Goal: Task Accomplishment & Management: Use online tool/utility

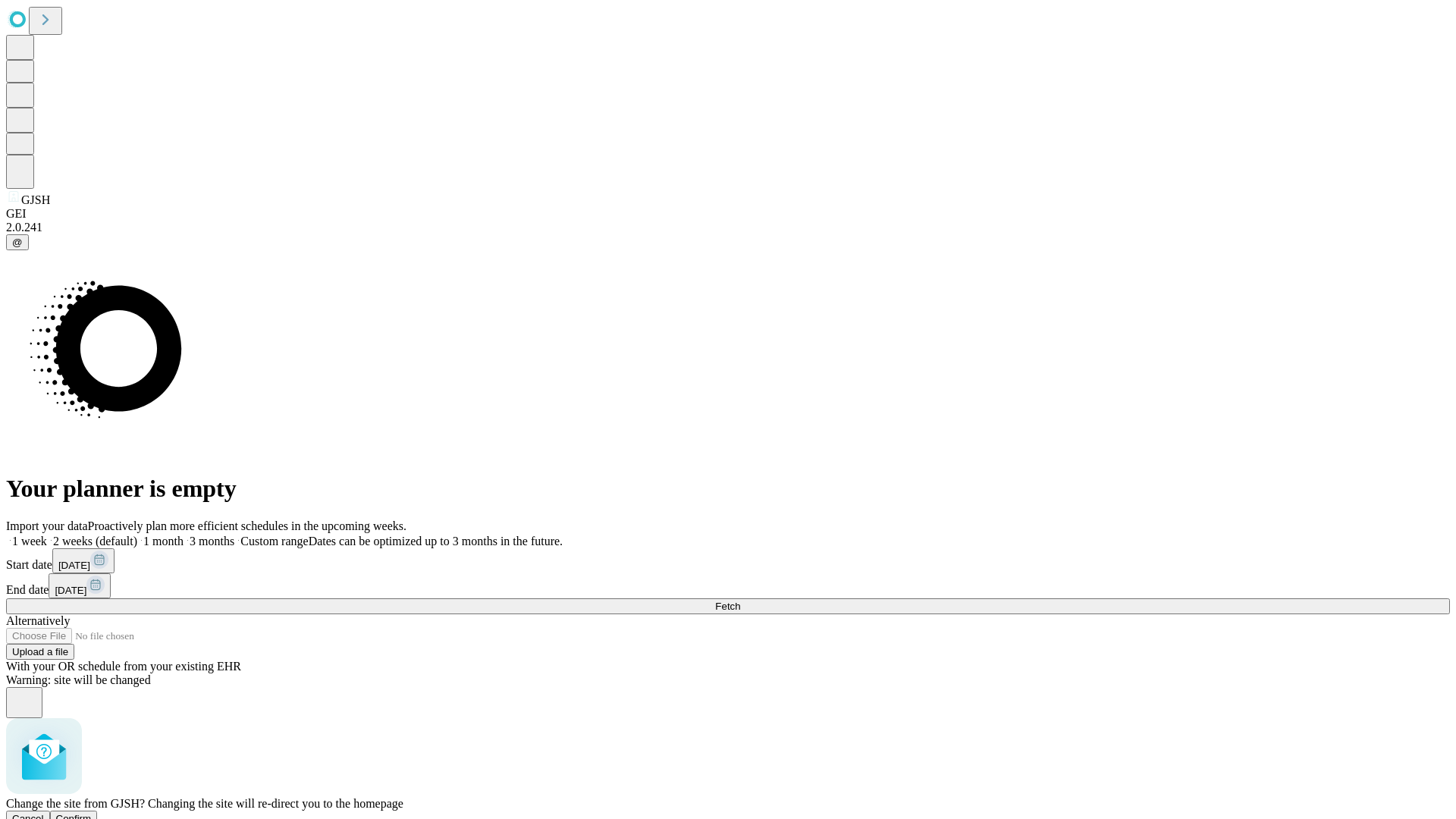
click at [92, 813] on span "Confirm" at bounding box center [74, 819] width 35 height 12
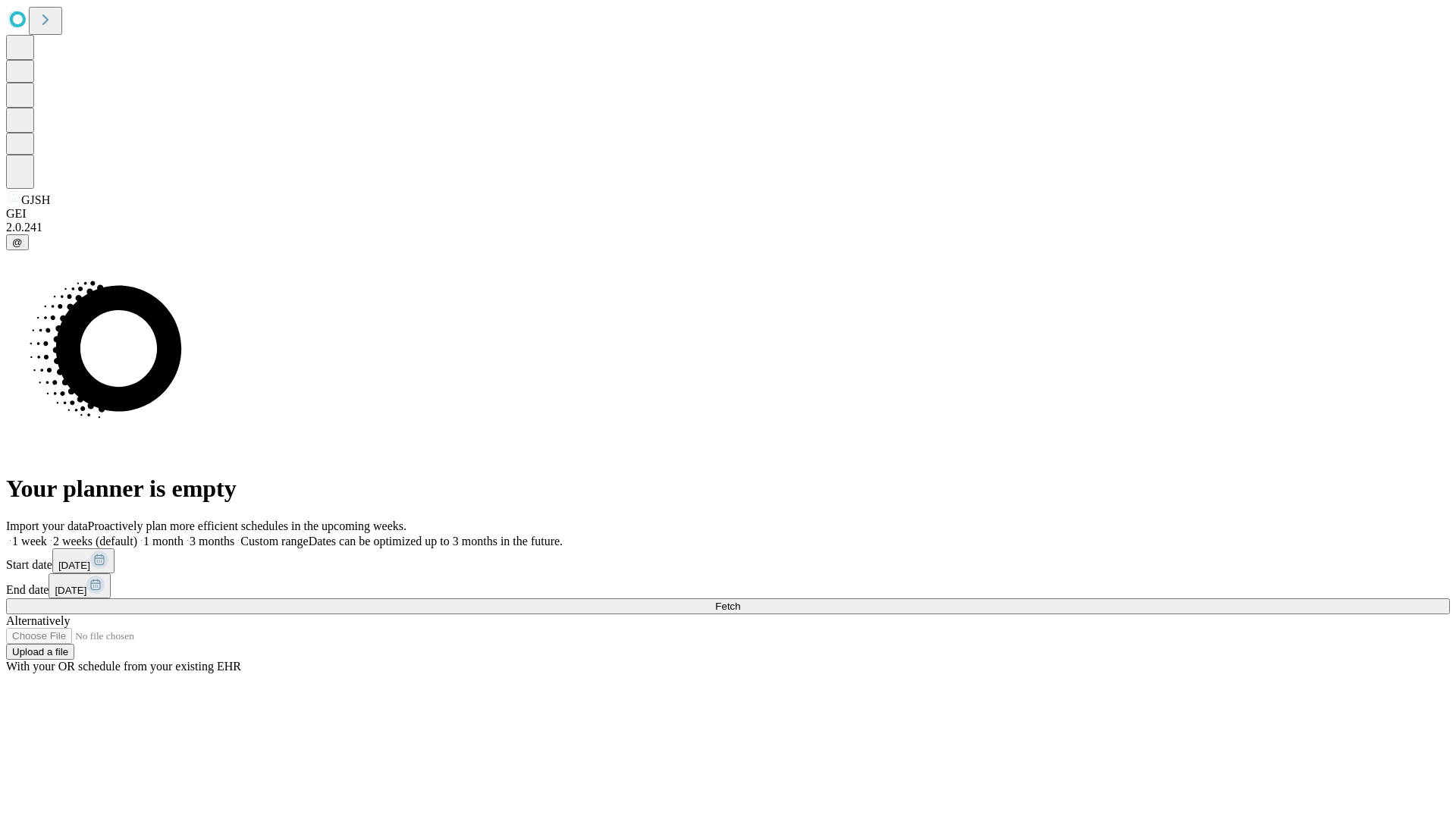
click at [47, 535] on label "1 week" at bounding box center [26, 541] width 41 height 13
click at [741, 601] on span "Fetch" at bounding box center [728, 607] width 25 height 12
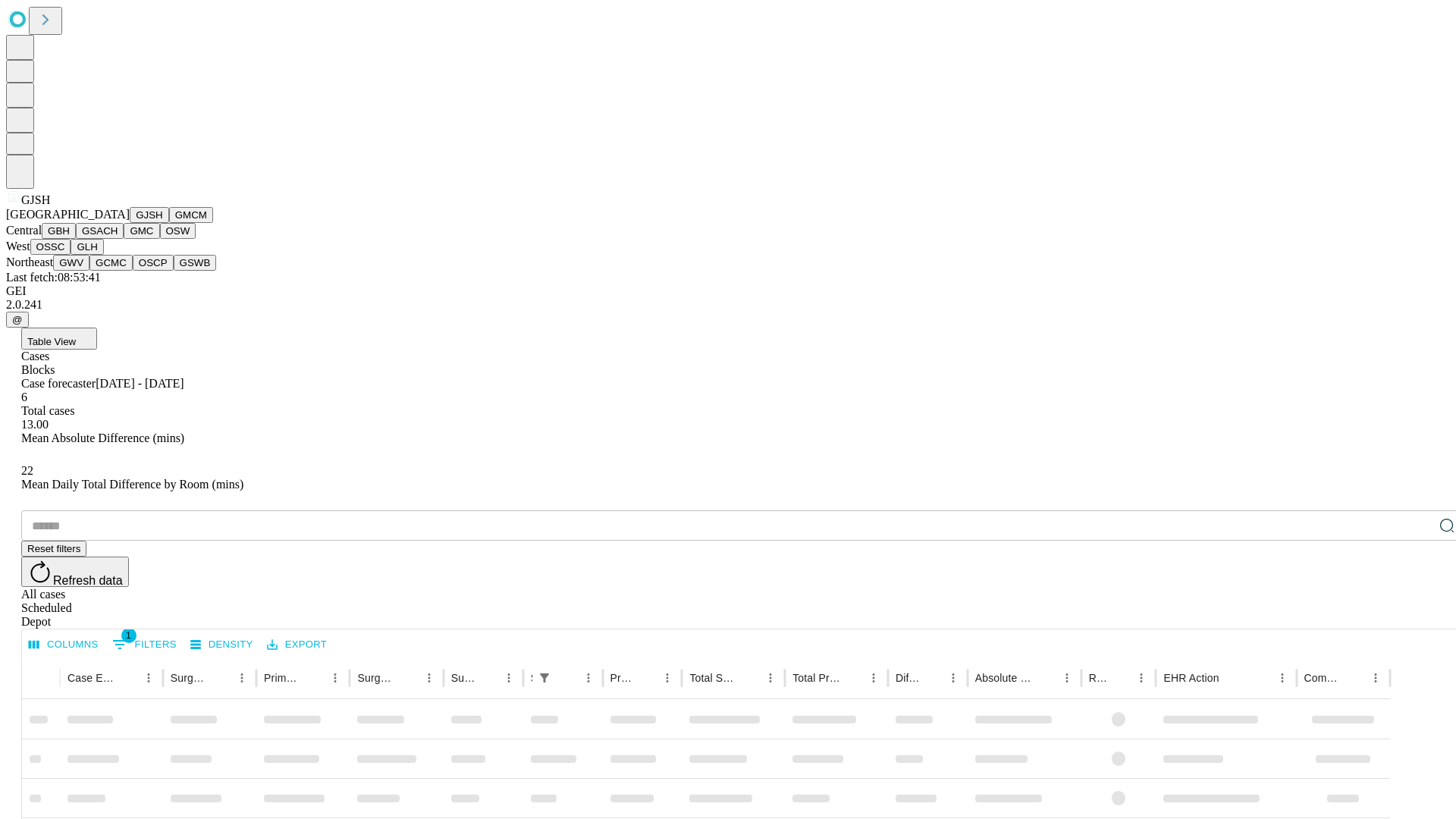
click at [169, 223] on button "GMCM" at bounding box center [191, 215] width 44 height 16
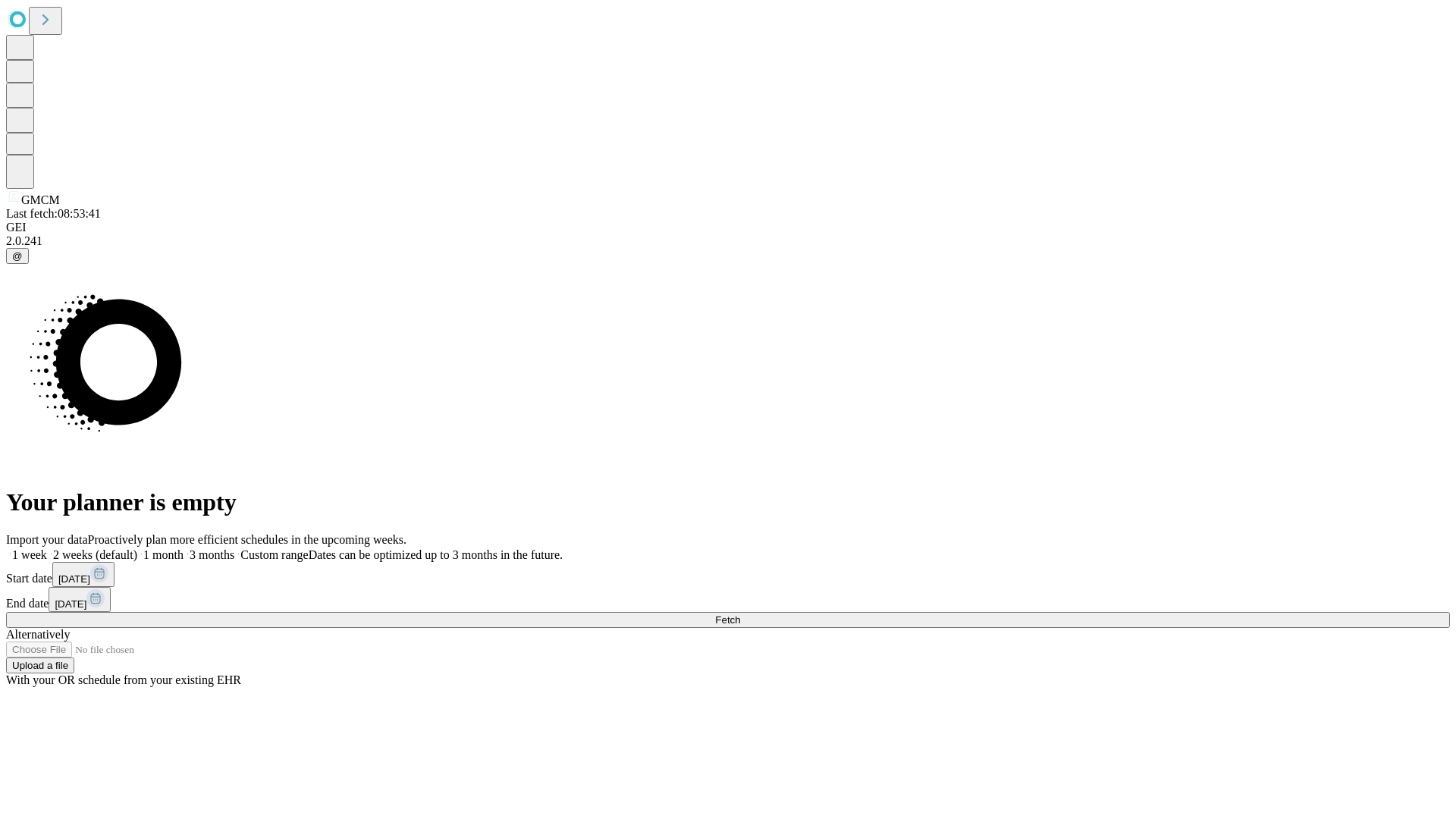
click at [47, 549] on label "1 week" at bounding box center [26, 554] width 41 height 13
click at [741, 614] on span "Fetch" at bounding box center [728, 620] width 25 height 12
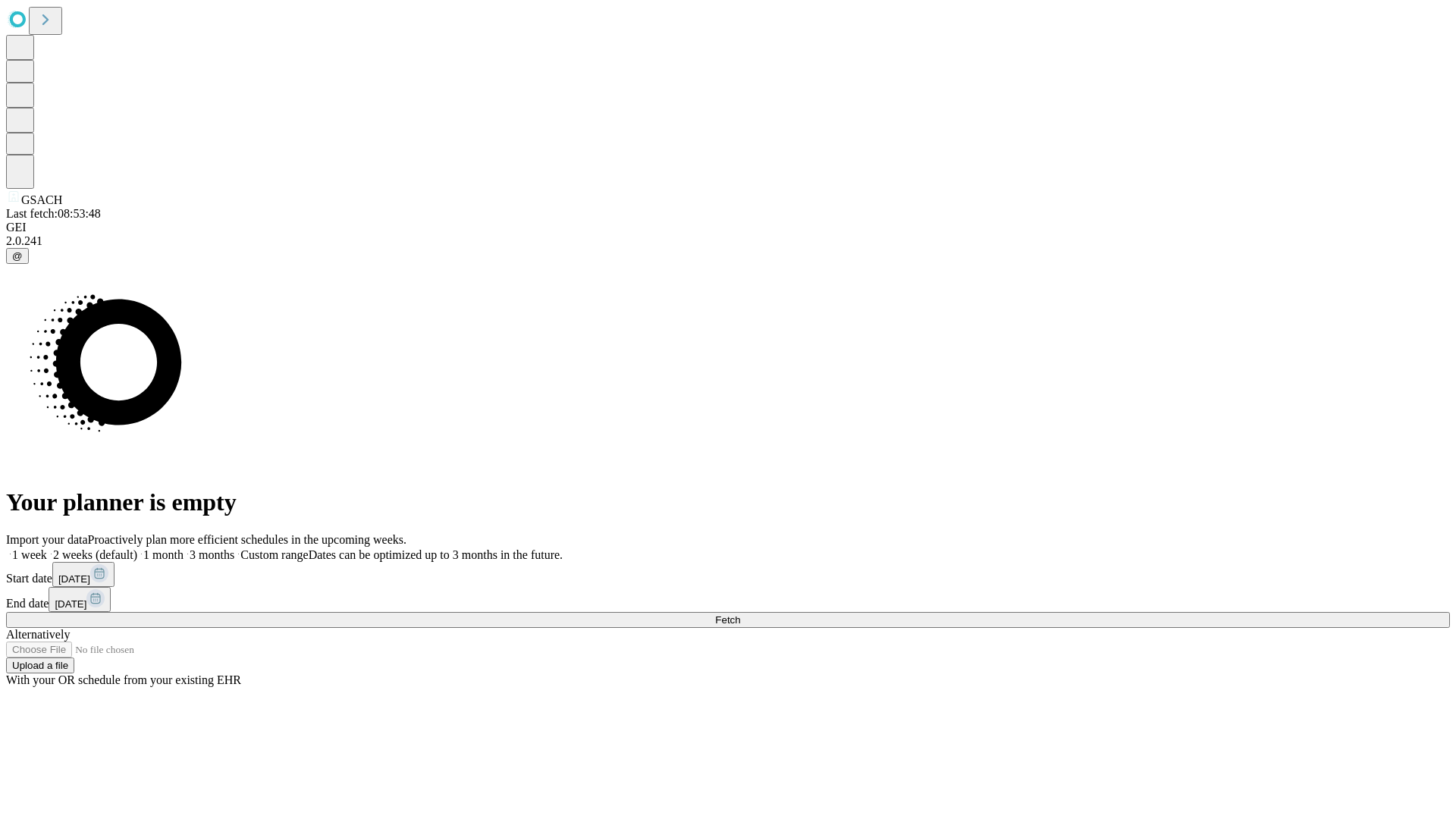
click at [741, 614] on span "Fetch" at bounding box center [728, 620] width 25 height 12
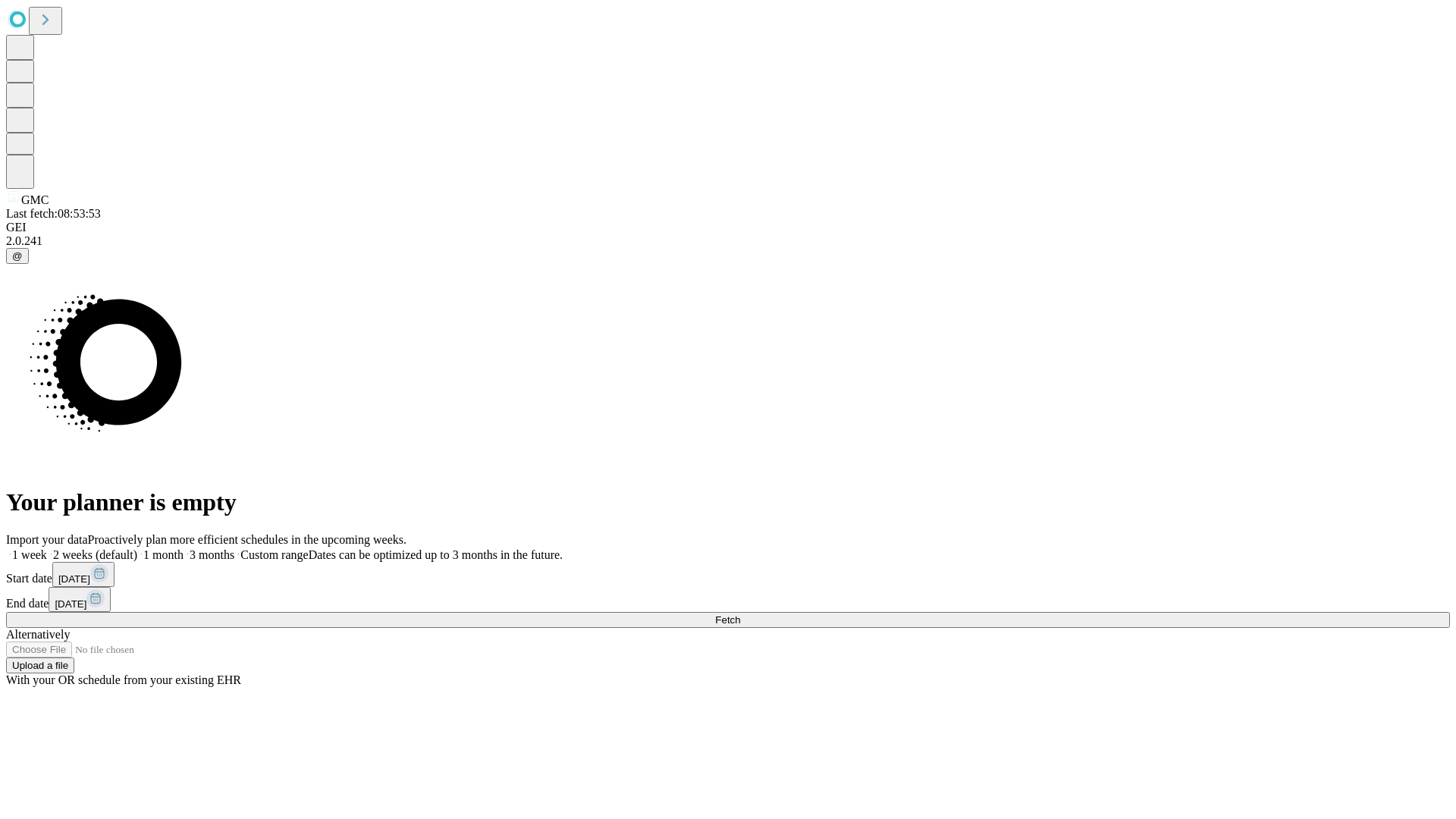
click at [47, 549] on label "1 week" at bounding box center [26, 554] width 41 height 13
click at [741, 614] on span "Fetch" at bounding box center [728, 620] width 25 height 12
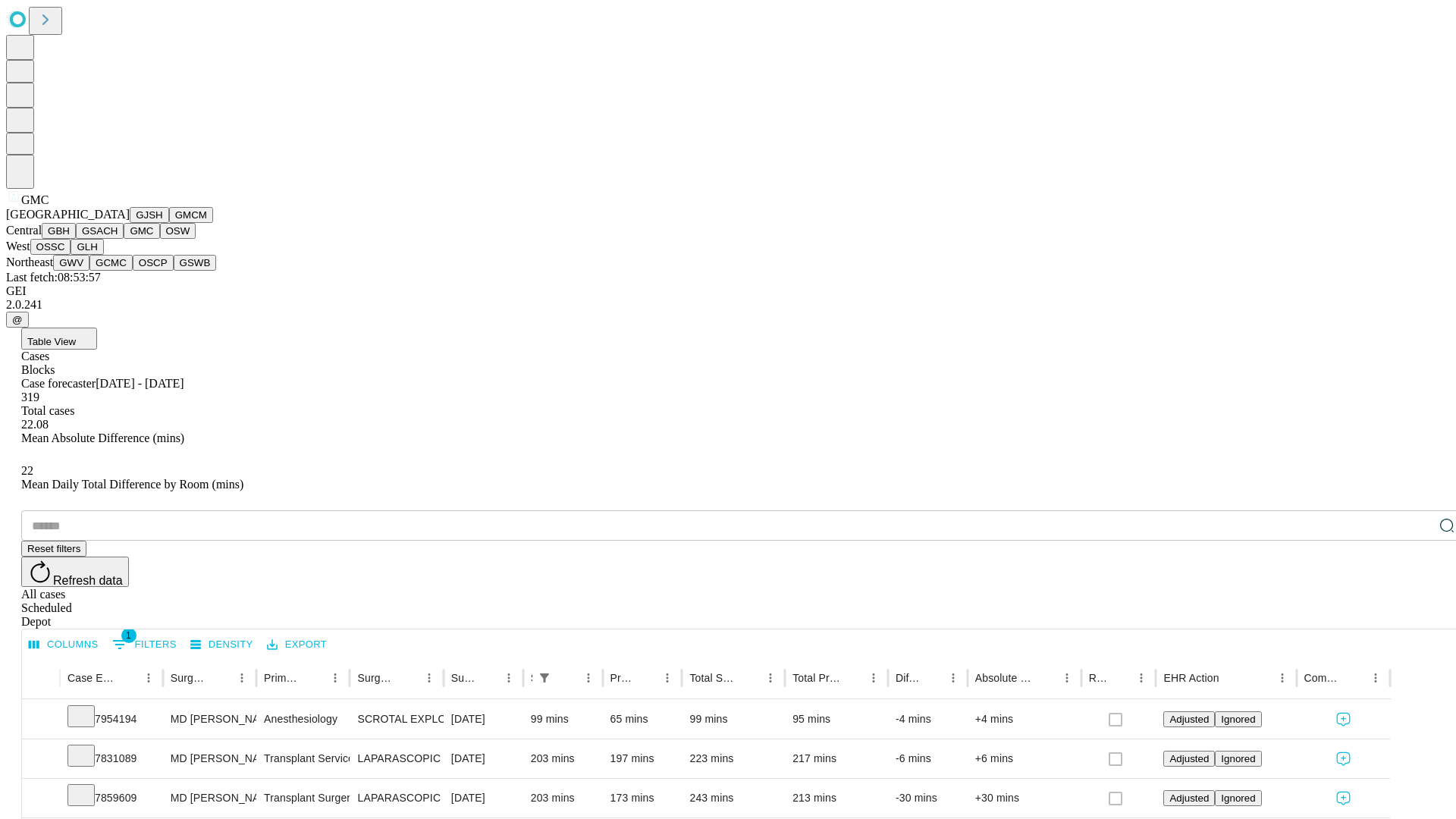
click at [160, 239] on button "OSW" at bounding box center [178, 231] width 36 height 16
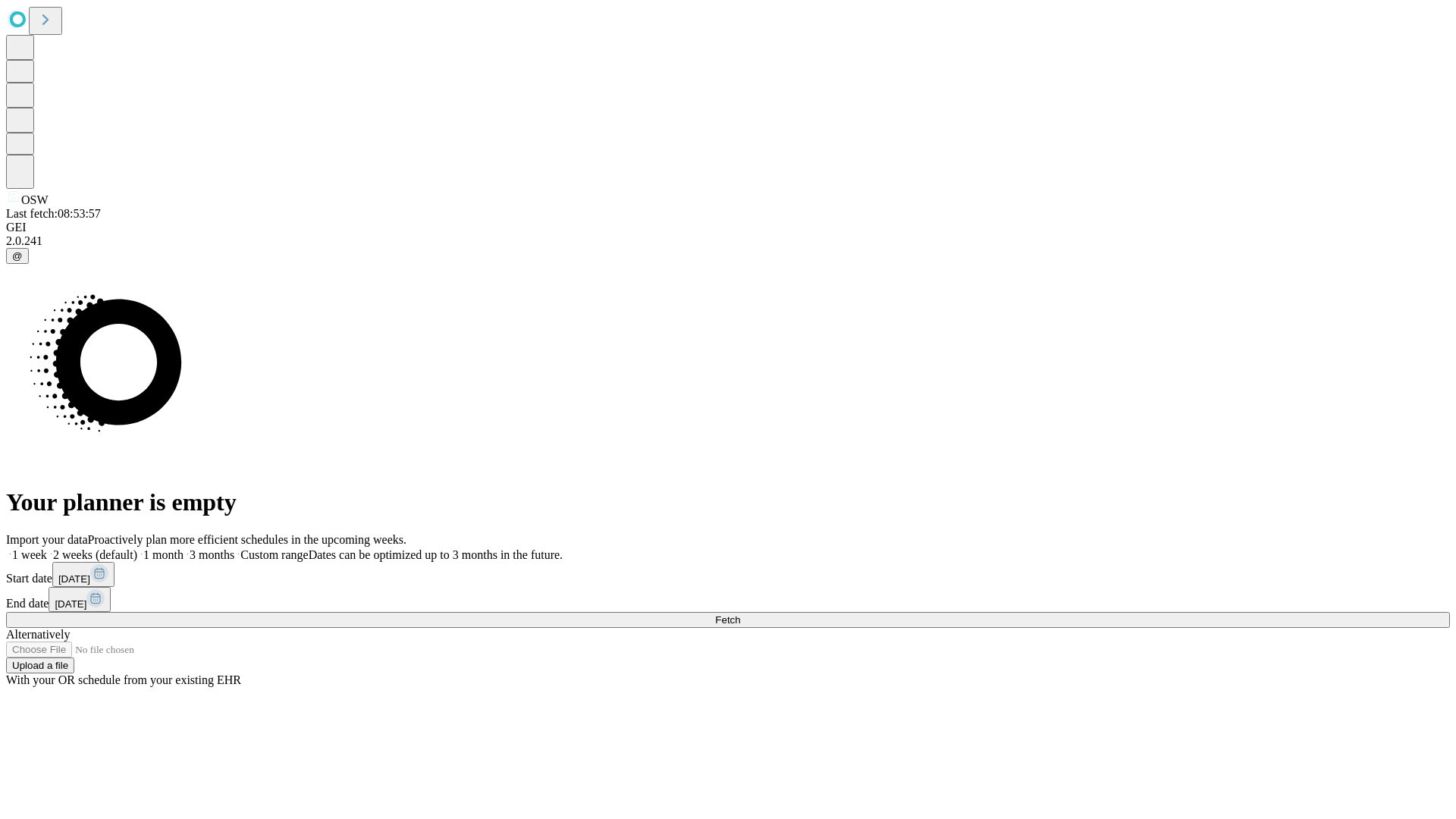
click at [47, 549] on label "1 week" at bounding box center [26, 554] width 41 height 13
click at [741, 614] on span "Fetch" at bounding box center [728, 620] width 25 height 12
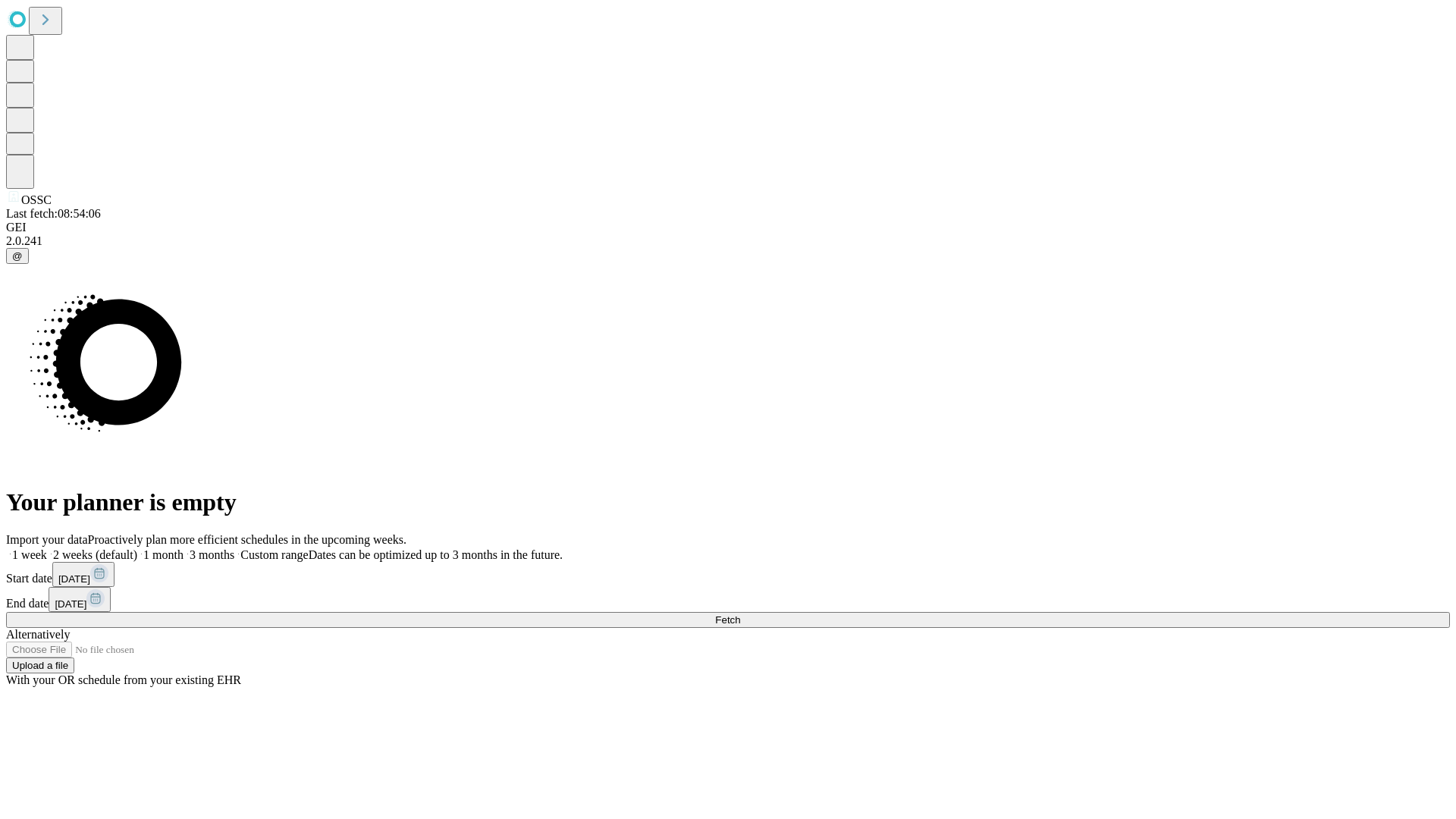
click at [47, 549] on label "1 week" at bounding box center [26, 554] width 41 height 13
click at [741, 614] on span "Fetch" at bounding box center [728, 620] width 25 height 12
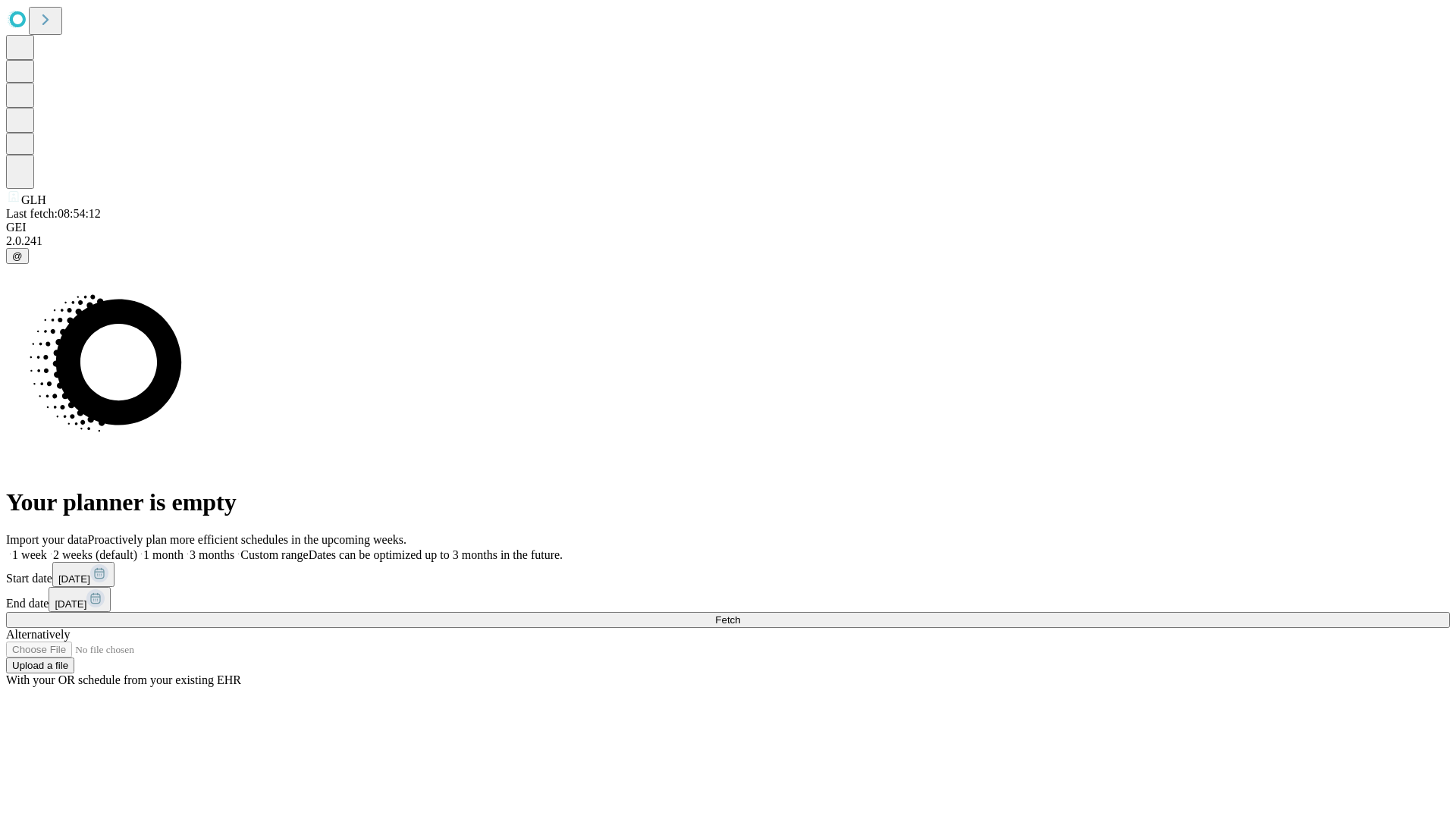
click at [47, 549] on label "1 week" at bounding box center [26, 554] width 41 height 13
click at [741, 614] on span "Fetch" at bounding box center [728, 620] width 25 height 12
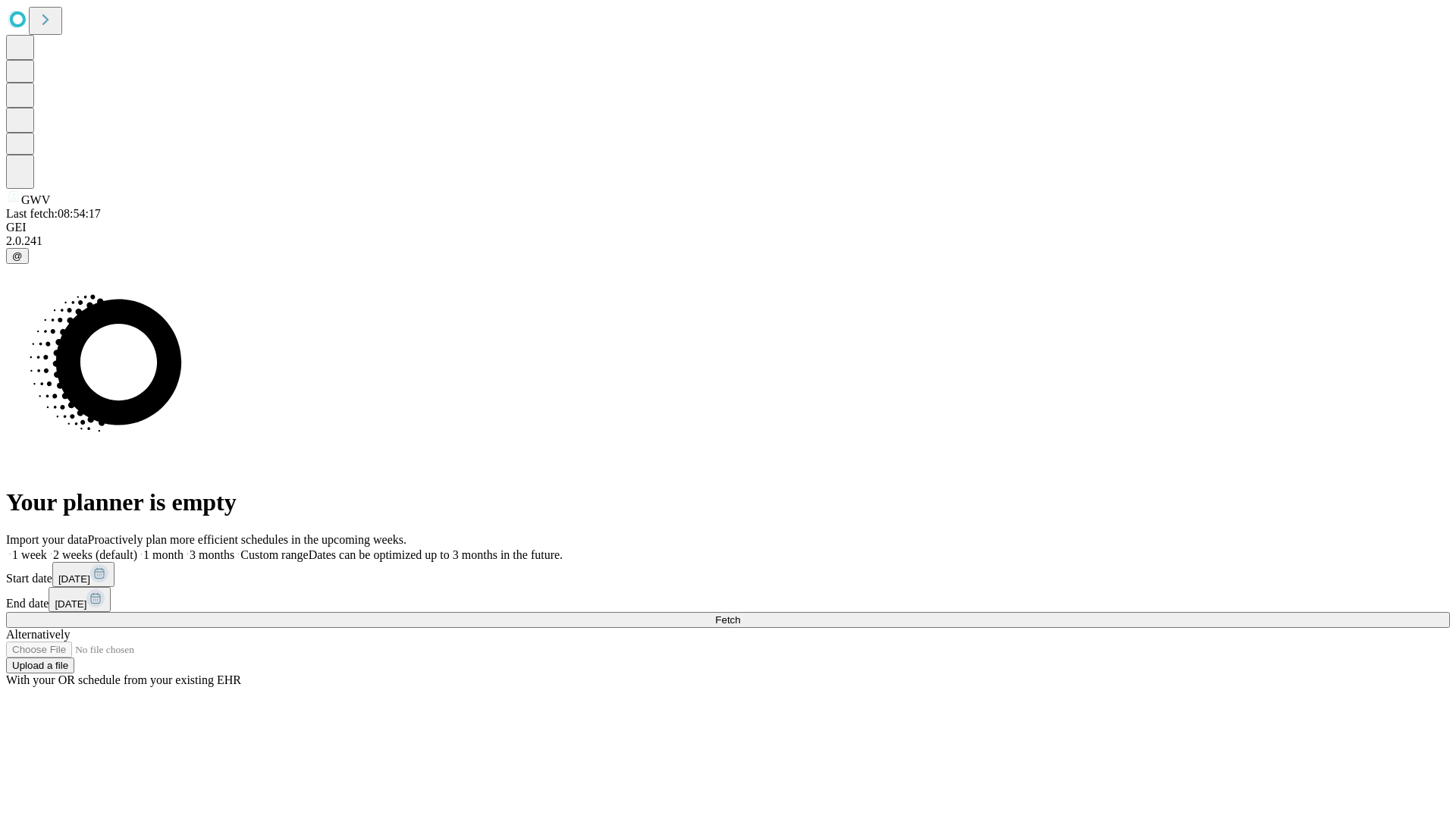
click at [47, 549] on label "1 week" at bounding box center [26, 554] width 41 height 13
click at [741, 614] on span "Fetch" at bounding box center [728, 620] width 25 height 12
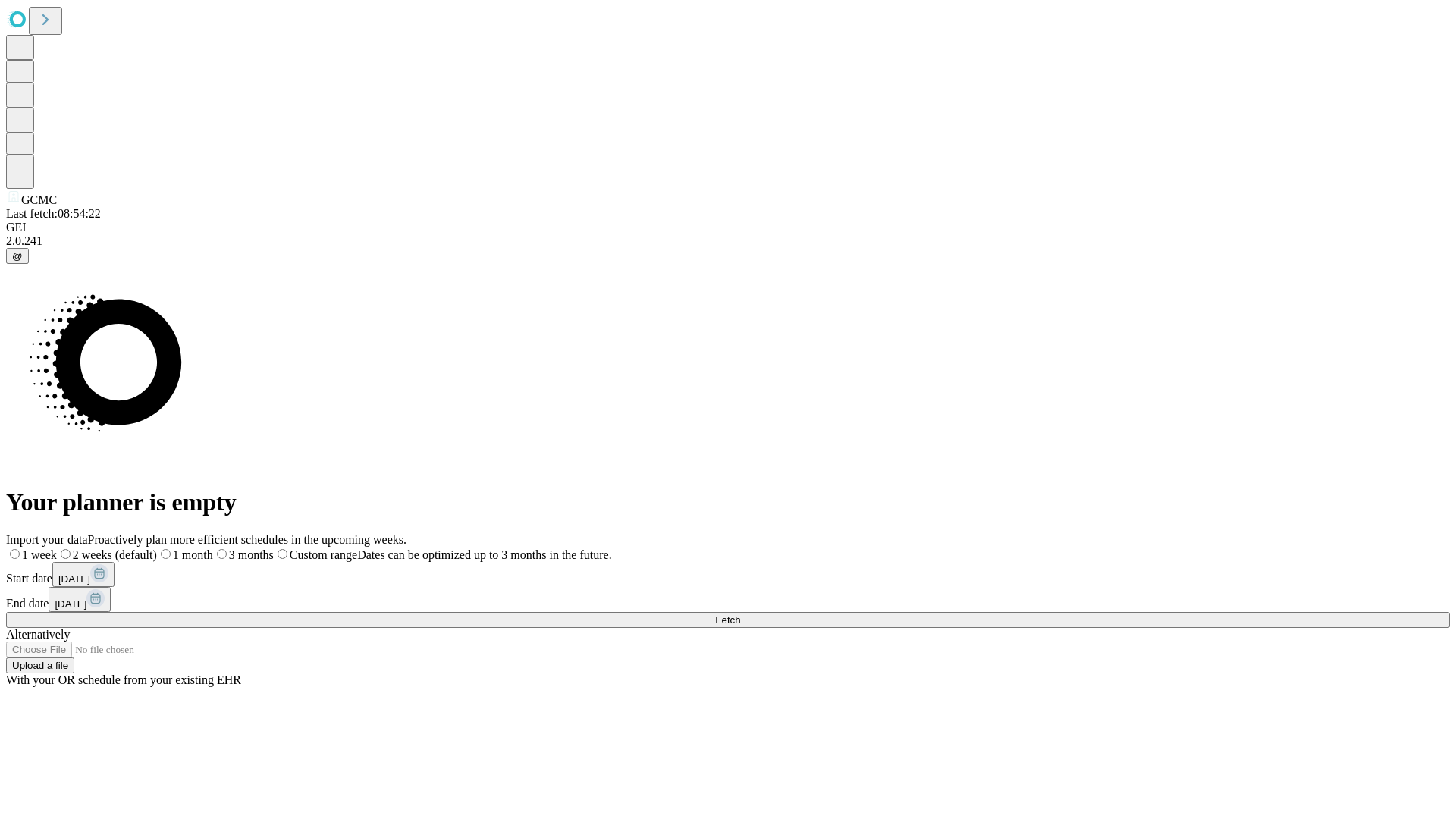
click at [57, 549] on label "1 week" at bounding box center [31, 554] width 51 height 13
click at [741, 614] on span "Fetch" at bounding box center [728, 620] width 25 height 12
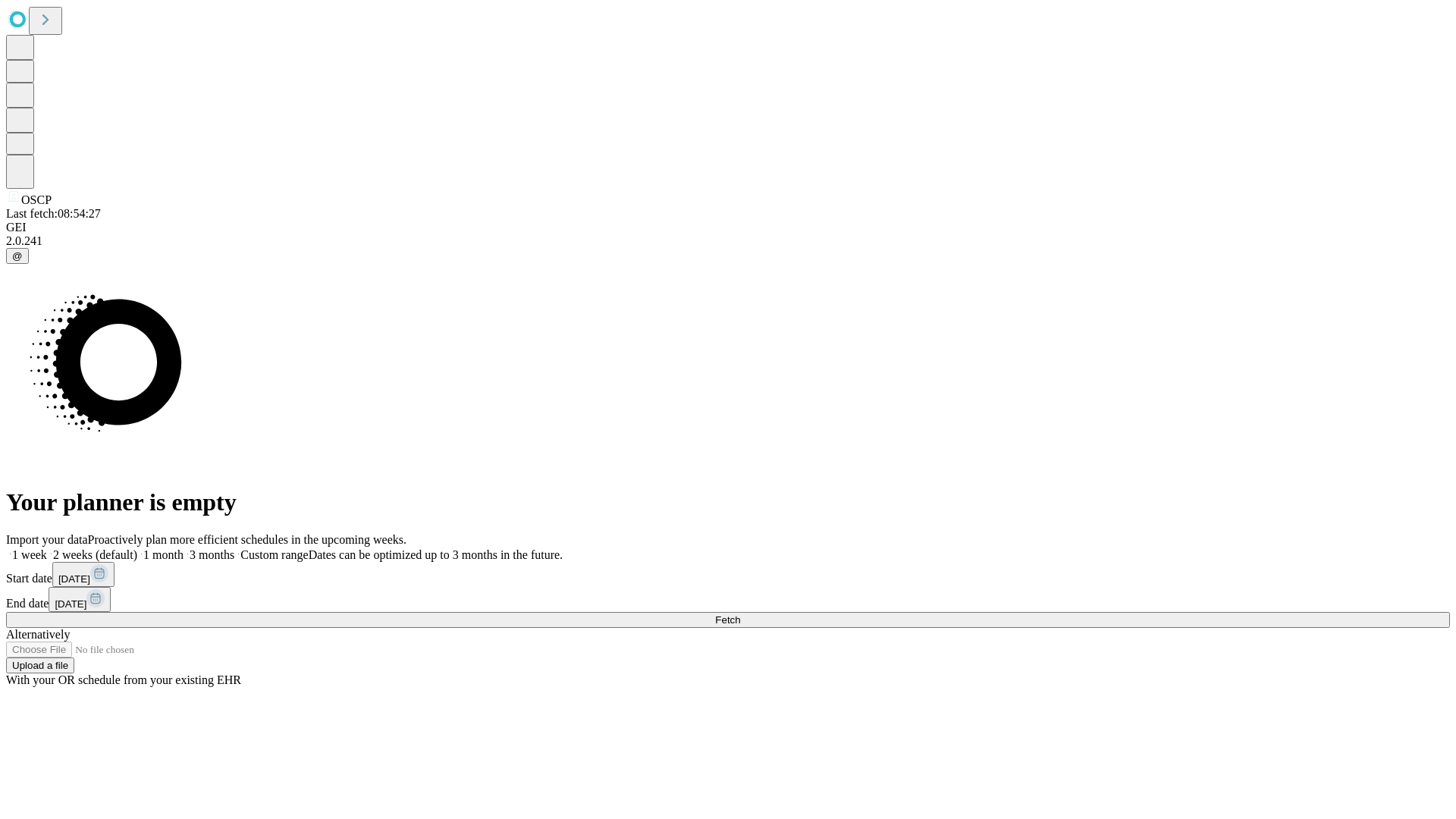
click at [47, 549] on label "1 week" at bounding box center [26, 554] width 41 height 13
click at [741, 614] on span "Fetch" at bounding box center [728, 620] width 25 height 12
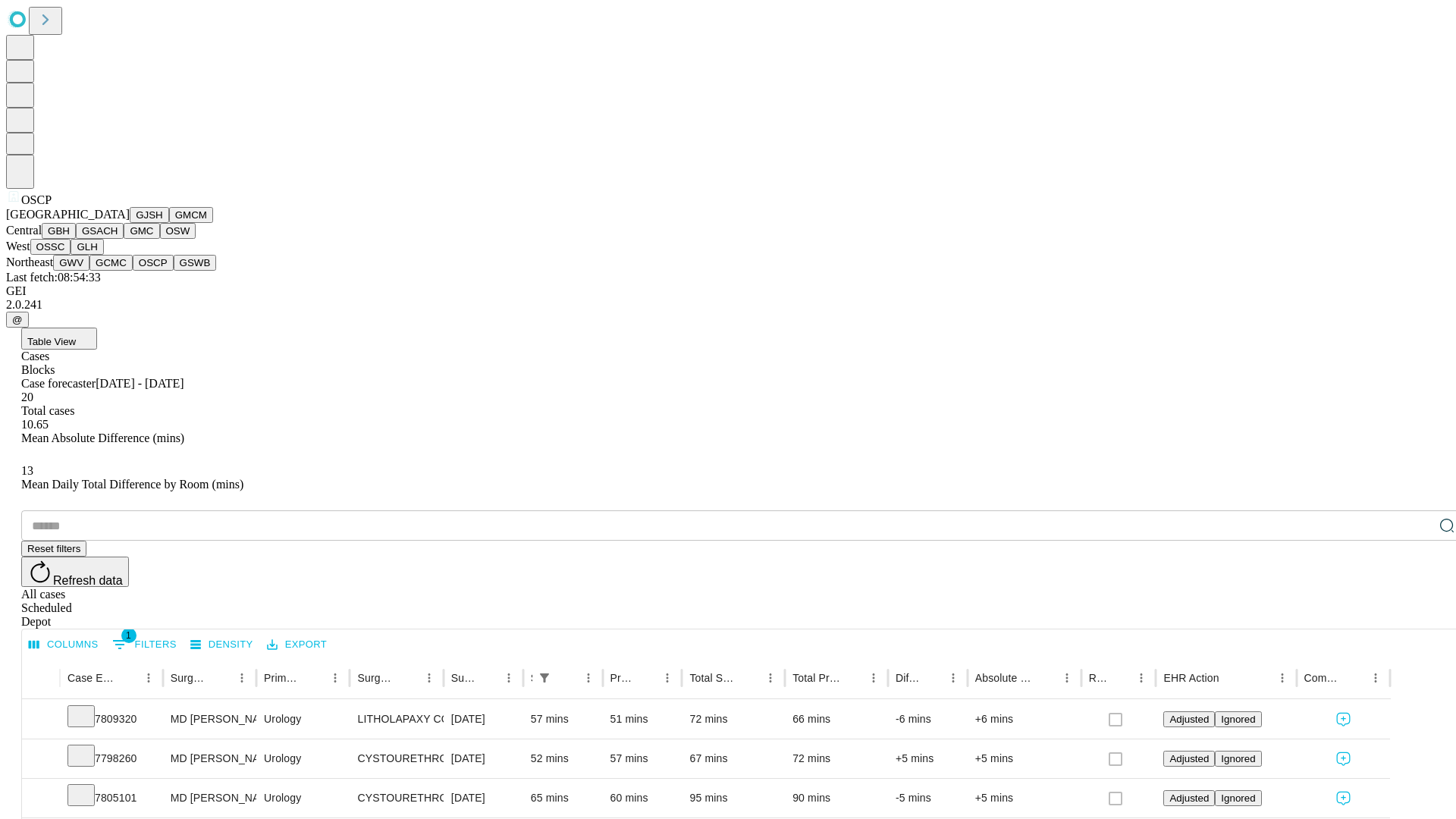
click at [174, 270] on button "GSWB" at bounding box center [195, 262] width 43 height 16
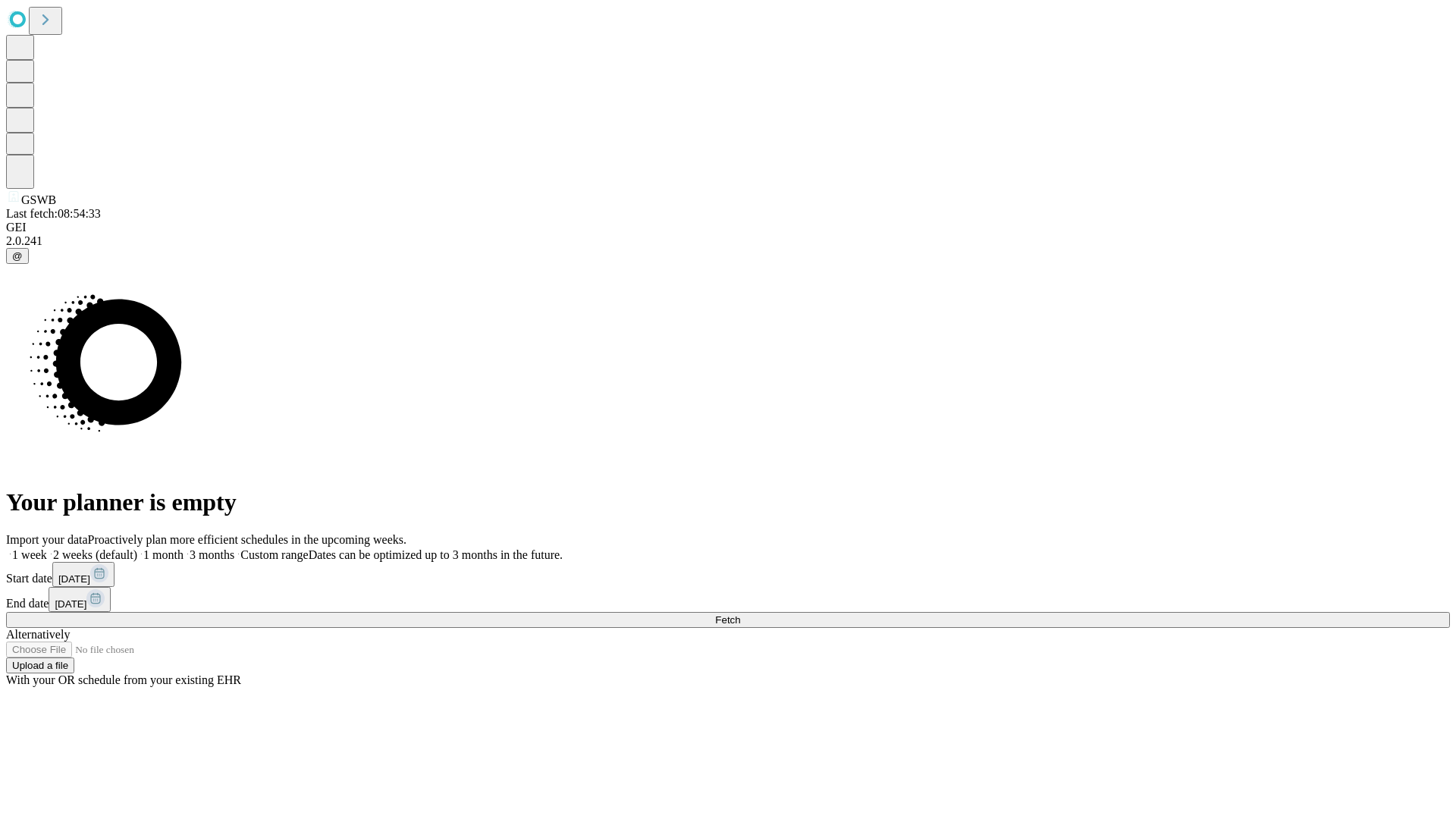
click at [741, 614] on span "Fetch" at bounding box center [728, 620] width 25 height 12
